Goal: Task Accomplishment & Management: Complete application form

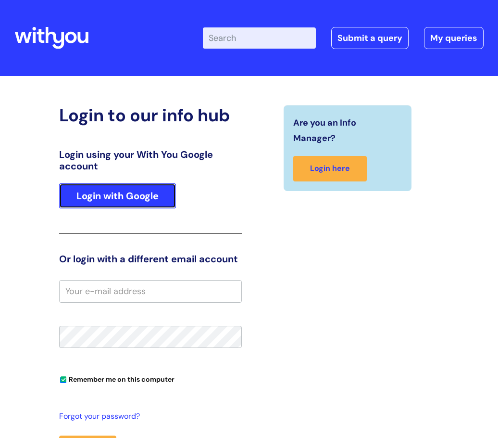
click at [95, 200] on link "Login with Google" at bounding box center [117, 195] width 117 height 25
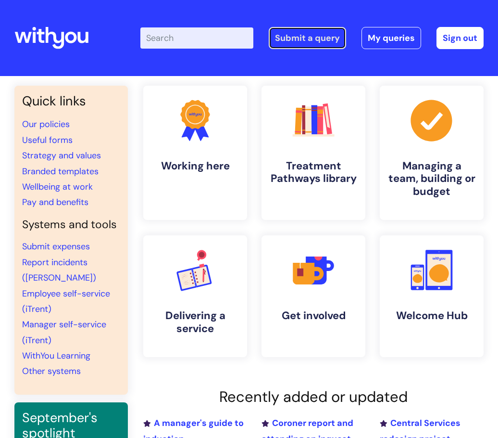
click at [312, 38] on link "Submit a query" at bounding box center [307, 38] width 77 height 22
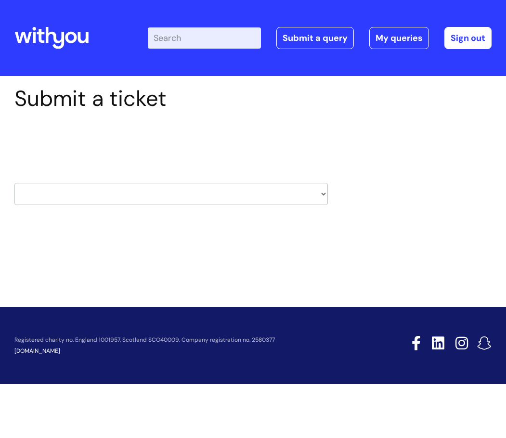
click at [179, 203] on select "HR / People IT and Support Clinical Drug Alerts Finance Accounts Data Support T…" at bounding box center [170, 194] width 313 height 22
select select "it_and_support"
click at [14, 183] on select "HR / People IT and Support Clinical Drug Alerts Finance Accounts Data Support T…" at bounding box center [170, 194] width 313 height 22
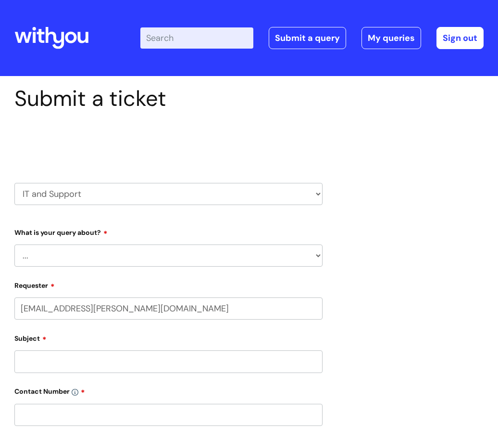
select select "80004286533"
click at [85, 249] on select "... Mobile Phone Reset & MFA Accounts, Starters and Leavers IT Hardware issue I…" at bounding box center [168, 255] width 308 height 22
select select "I need help logging in"
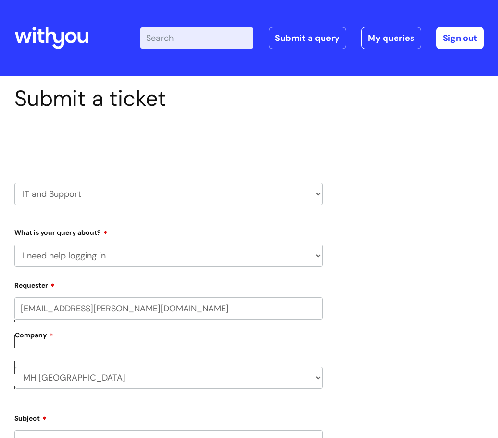
click at [14, 244] on select "... Mobile Phone Reset & MFA Accounts, Starters and Leavers IT Hardware issue I…" at bounding box center [168, 255] width 308 height 22
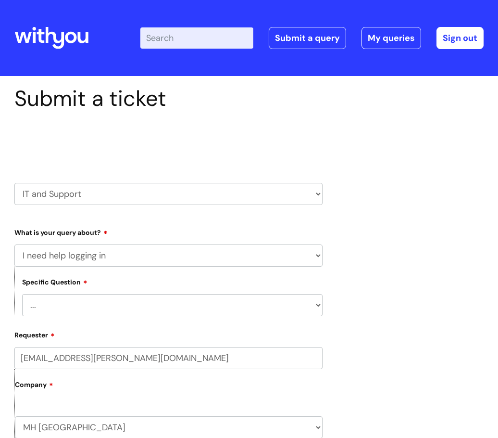
click at [102, 305] on select "... I need help logging into my laptop/chromebook I need access or help logging…" at bounding box center [172, 305] width 301 height 22
select select "I need access or help logging into a system, including Single Sign On"
click at [22, 294] on select "... I need help logging into my laptop/chromebook I need access or help logging…" at bounding box center [172, 305] width 301 height 22
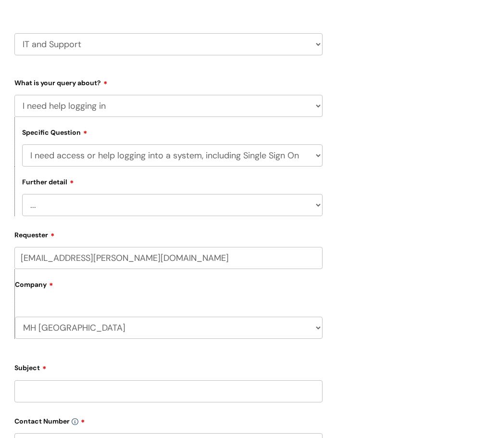
scroll to position [192, 0]
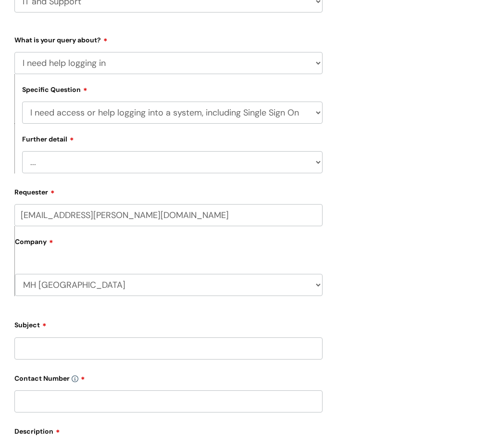
click at [112, 159] on select "... Nebula Halo IT Portal PCMIS [PERSON_NAME] iTrent CJSM NHS email Summary Car…" at bounding box center [172, 162] width 301 height 22
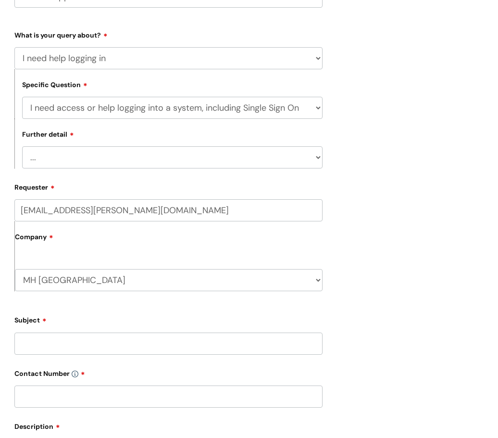
scroll to position [144, 0]
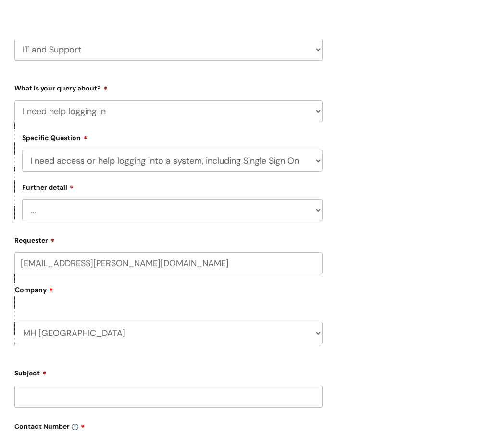
click at [107, 216] on select "... Nebula Halo IT Portal PCMIS Ulysses iTrent CJSM NHS email Summary Care Reco…" at bounding box center [172, 210] width 301 height 22
select select "Anything else"
click at [22, 199] on select "... Nebula Halo IT Portal PCMIS Ulysses iTrent CJSM NHS email Summary Care Reco…" at bounding box center [172, 210] width 301 height 22
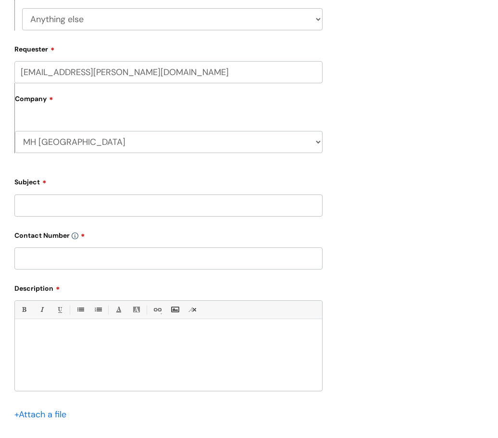
scroll to position [337, 0]
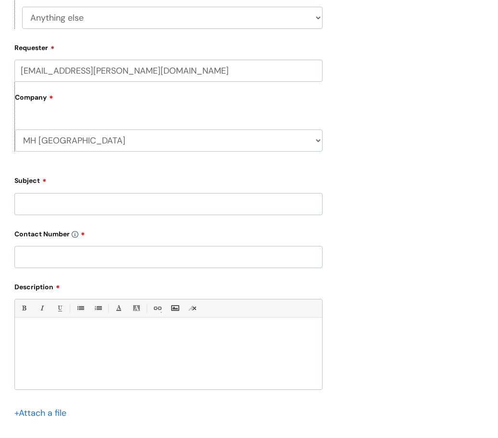
click at [97, 202] on input "Subject" at bounding box center [168, 204] width 308 height 22
type input "Unable to log into iaptus"
click at [69, 257] on input "text" at bounding box center [168, 257] width 308 height 22
type input "07984527058"
click at [106, 380] on div at bounding box center [168, 356] width 307 height 66
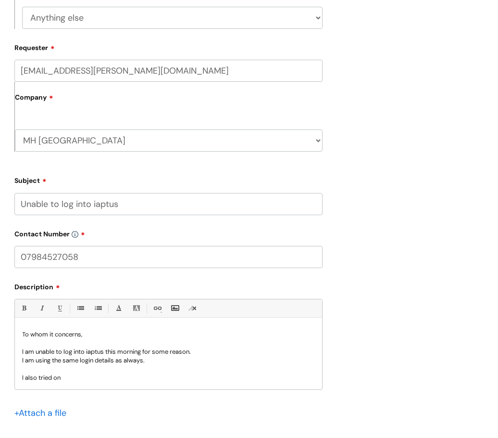
drag, startPoint x: 71, startPoint y: 379, endPoint x: 22, endPoint y: 378, distance: 48.6
click at [22, 378] on p "I also tried on" at bounding box center [168, 377] width 293 height 9
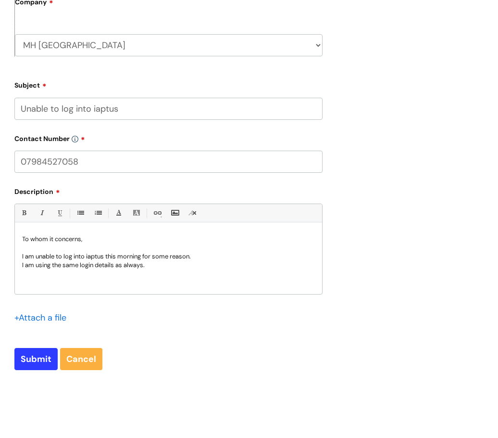
scroll to position [433, 0]
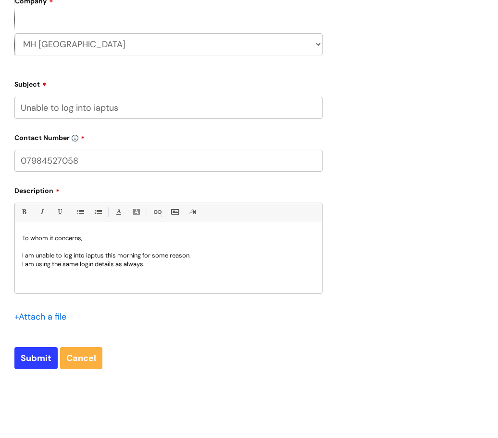
click at [45, 316] on input "file" at bounding box center [38, 316] width 48 height 12
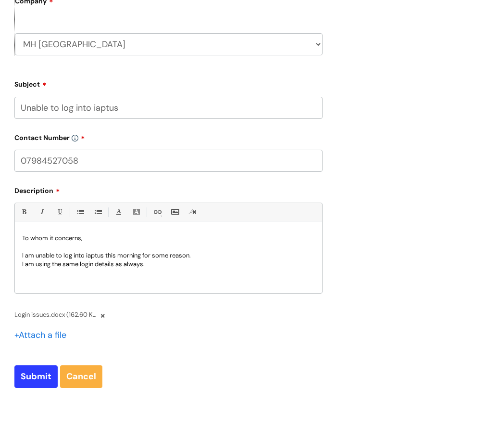
click at [155, 265] on p "I am using the same login details as always." at bounding box center [168, 264] width 293 height 9
click at [103, 292] on p "One says I am not an exsistant tenant." at bounding box center [168, 289] width 293 height 9
click at [151, 290] on p "One says I am not an existent tenant." at bounding box center [168, 289] width 293 height 9
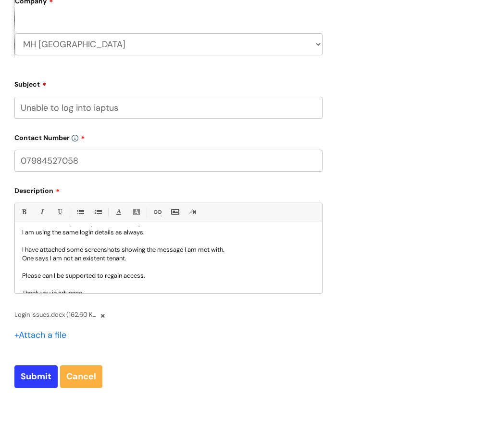
scroll to position [48, 0]
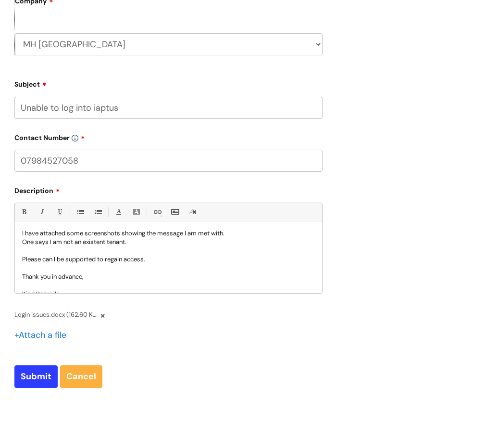
click at [100, 241] on p "One says I am not an existent tenant." at bounding box center [168, 242] width 293 height 9
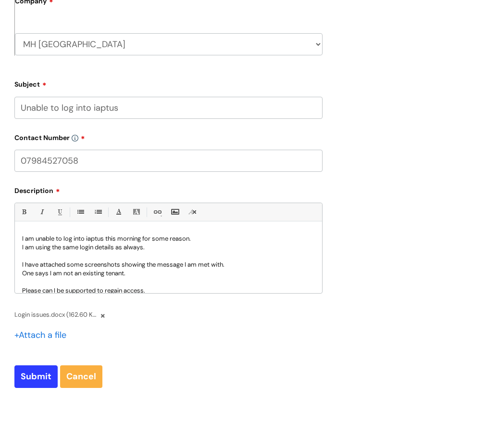
scroll to position [0, 0]
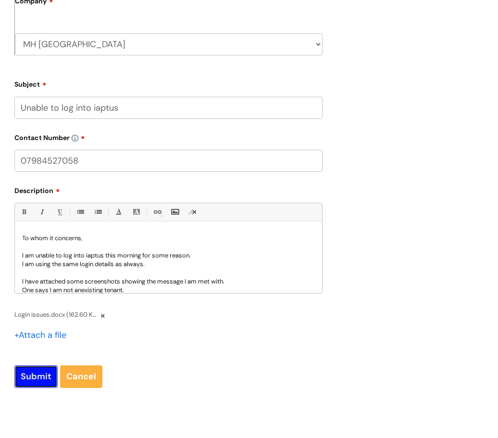
click at [22, 372] on input "Submit" at bounding box center [35, 376] width 43 height 22
type input "Please Wait..."
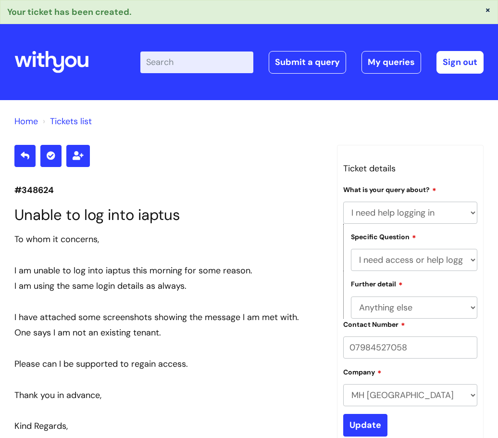
select select "I need help logging in"
select select "I need access or help logging into a system, including Single Sign On"
select select "Anything else"
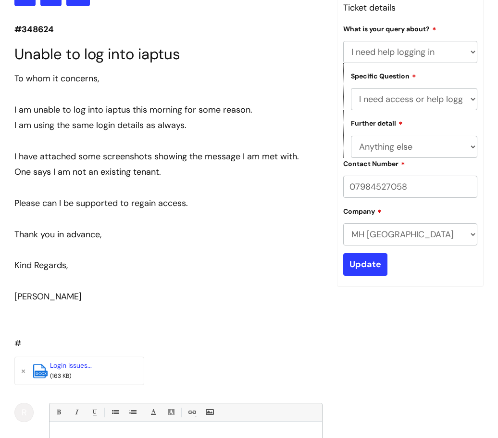
scroll to position [144, 0]
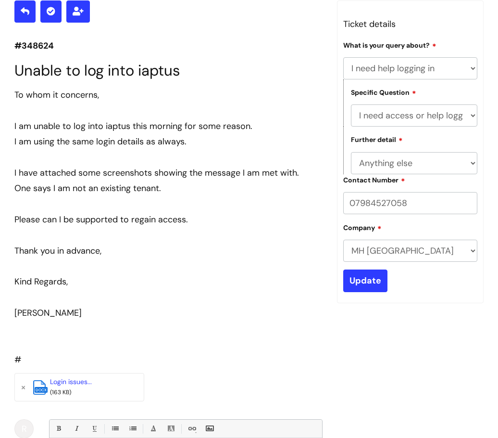
click at [370, 163] on select "... Nebula Halo IT Portal PCMIS [PERSON_NAME] iTrent CJSM NHS email Summary Car…" at bounding box center [414, 163] width 127 height 22
click at [369, 164] on select "... Nebula Halo IT Portal PCMIS [PERSON_NAME] iTrent CJSM NHS email Summary Car…" at bounding box center [414, 163] width 127 height 22
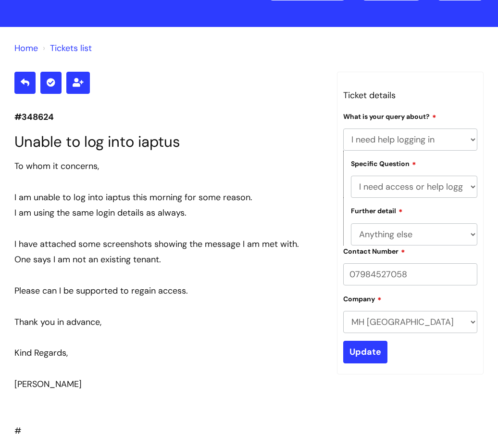
scroll to position [0, 0]
